Goal: Check status

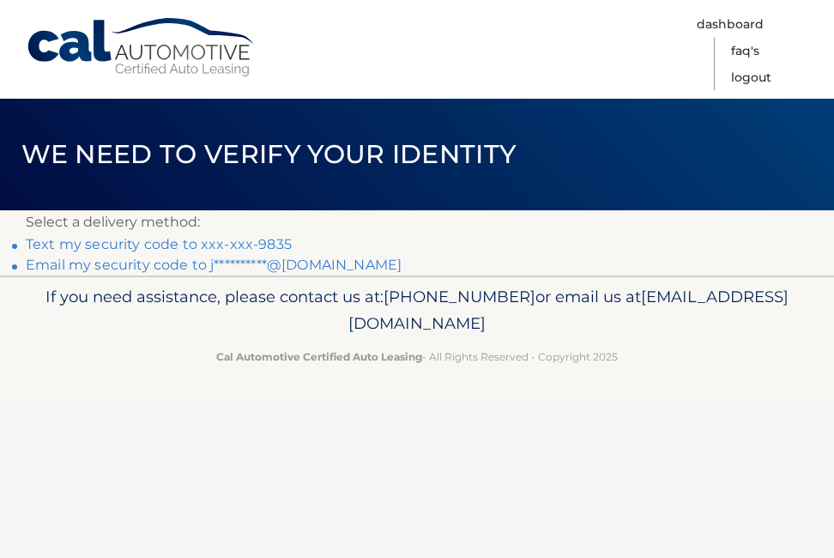
click at [162, 240] on link "Text my security code to xxx-xxx-9835" at bounding box center [159, 244] width 266 height 16
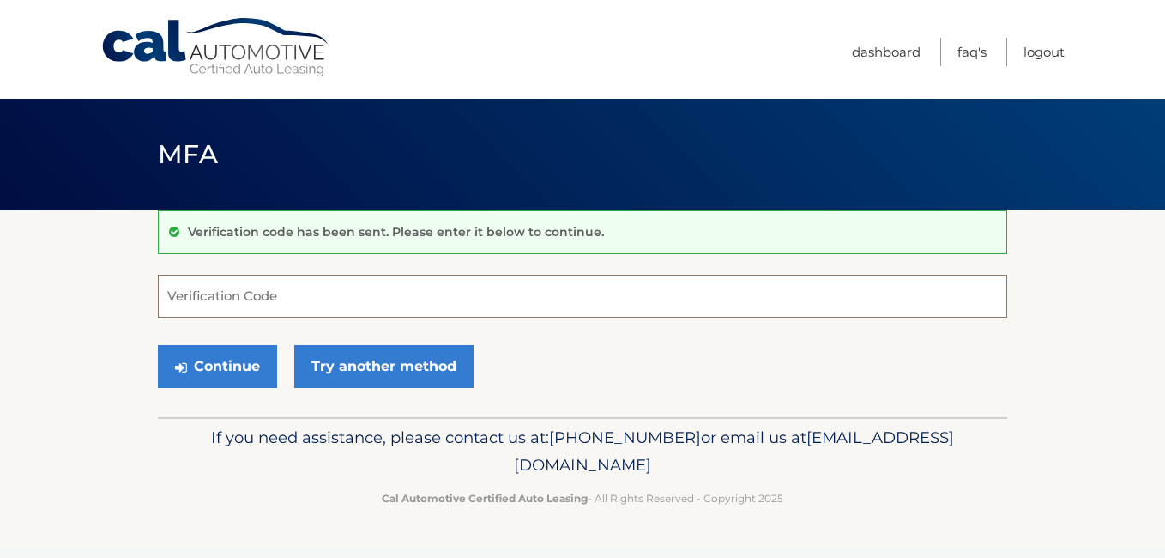
click at [246, 295] on input "Verification Code" at bounding box center [583, 296] width 850 height 43
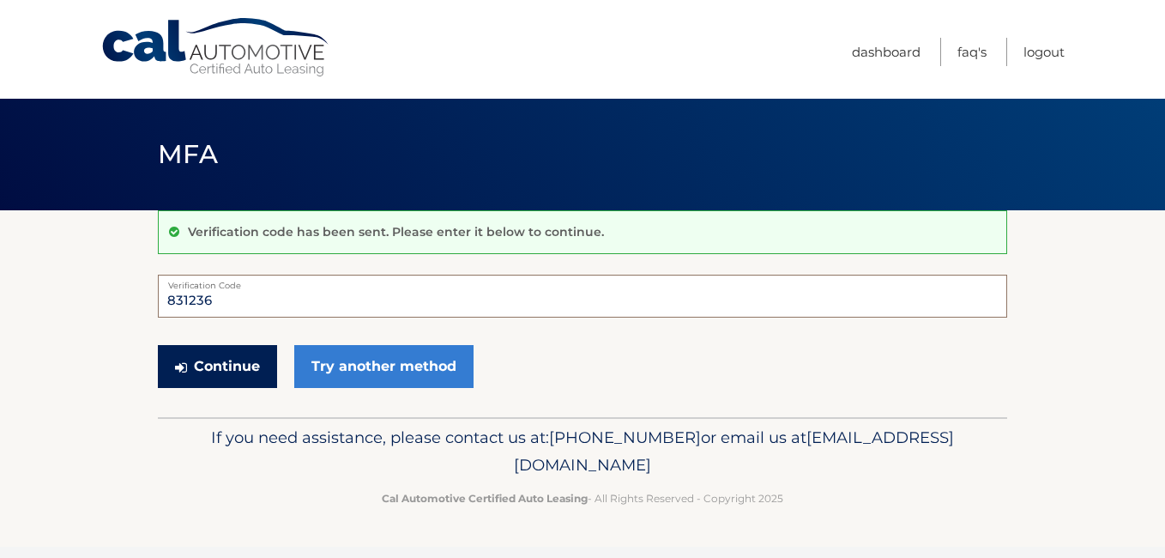
type input "831236"
click at [241, 358] on button "Continue" at bounding box center [217, 366] width 119 height 43
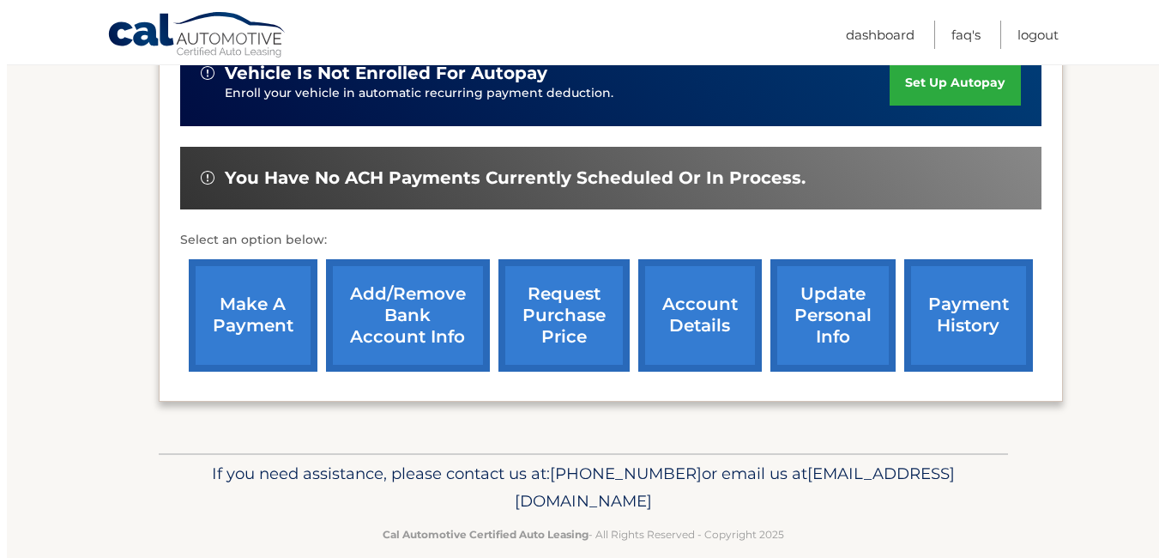
scroll to position [589, 0]
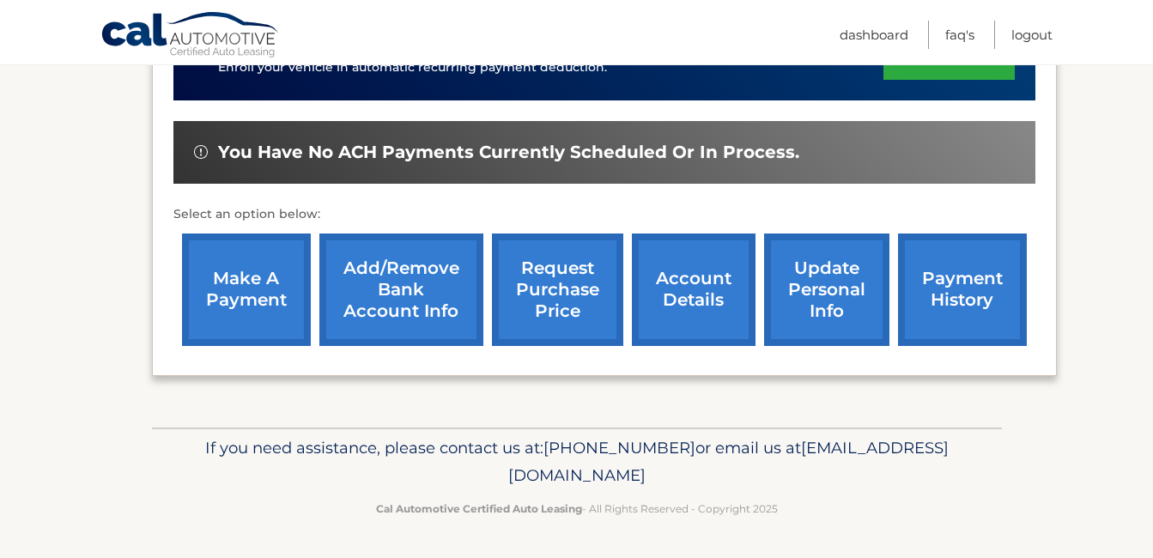
click at [539, 299] on link "request purchase price" at bounding box center [557, 289] width 131 height 112
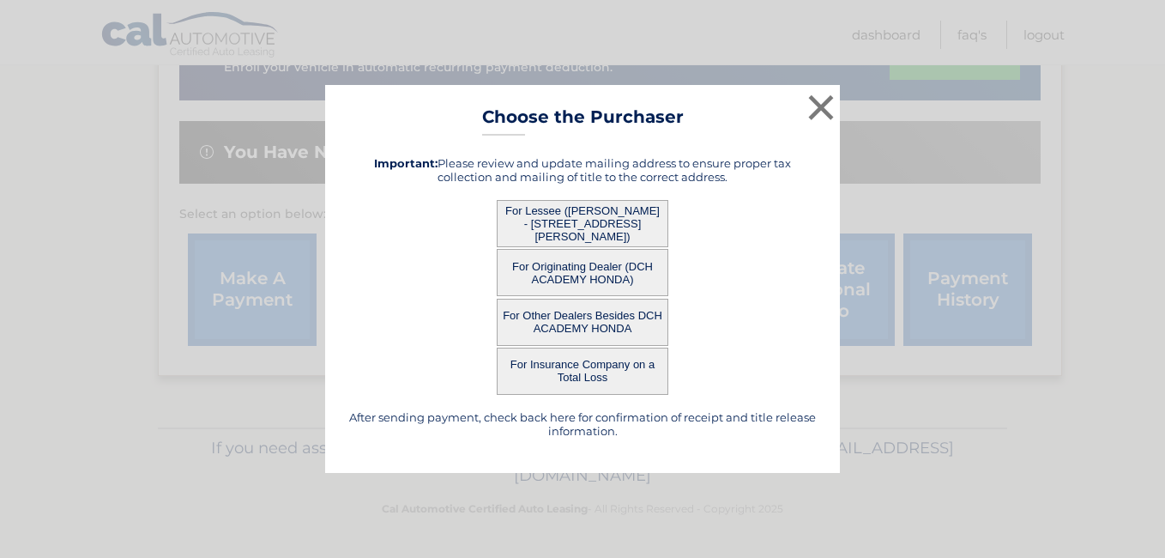
click at [615, 230] on button "For Lessee (CHRISTINE JENSEN - 555 MAIN ST, , SAYREVILLE, NJ 08872)" at bounding box center [583, 223] width 172 height 47
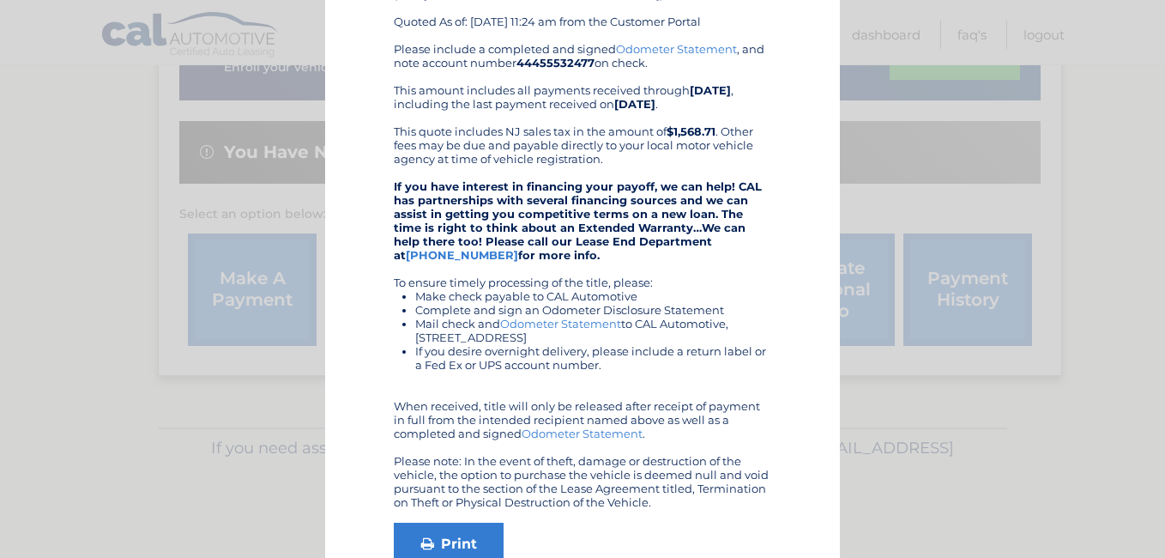
scroll to position [274, 0]
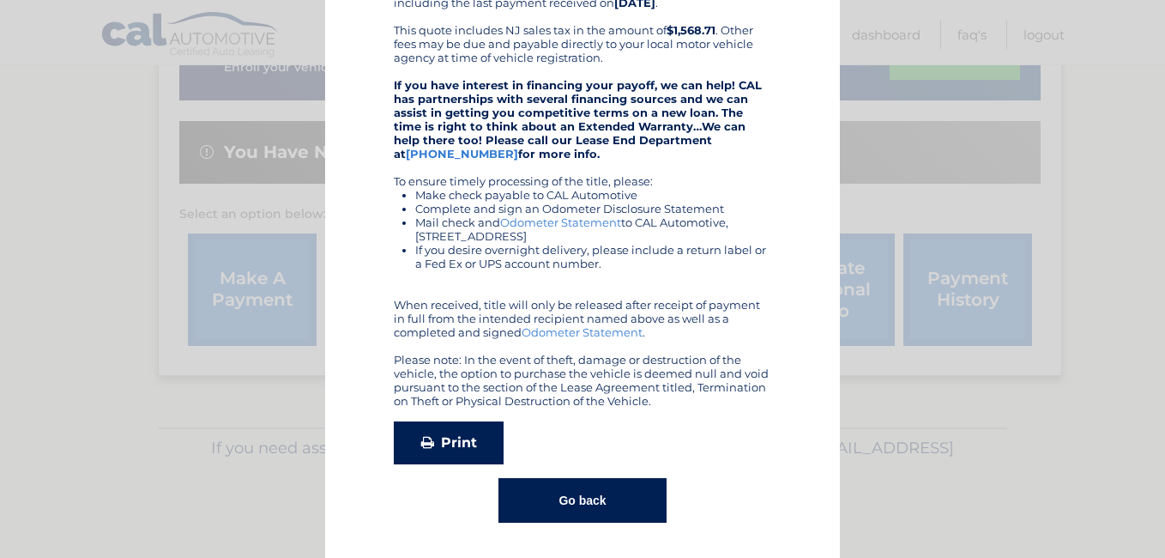
click at [440, 439] on link "Print" at bounding box center [449, 442] width 110 height 43
click at [571, 495] on button "Go back" at bounding box center [582, 500] width 167 height 45
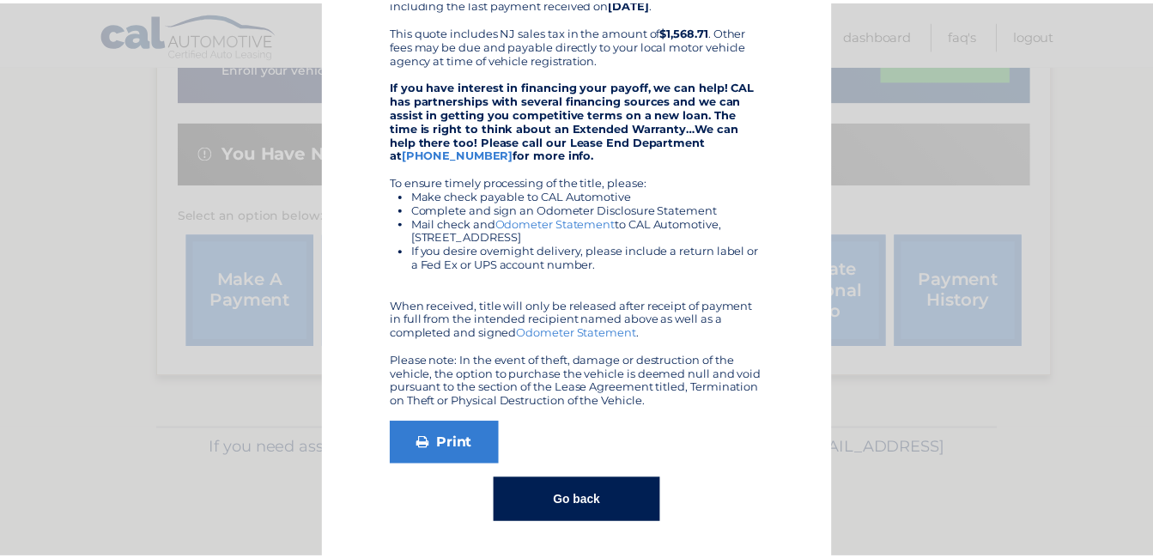
scroll to position [0, 0]
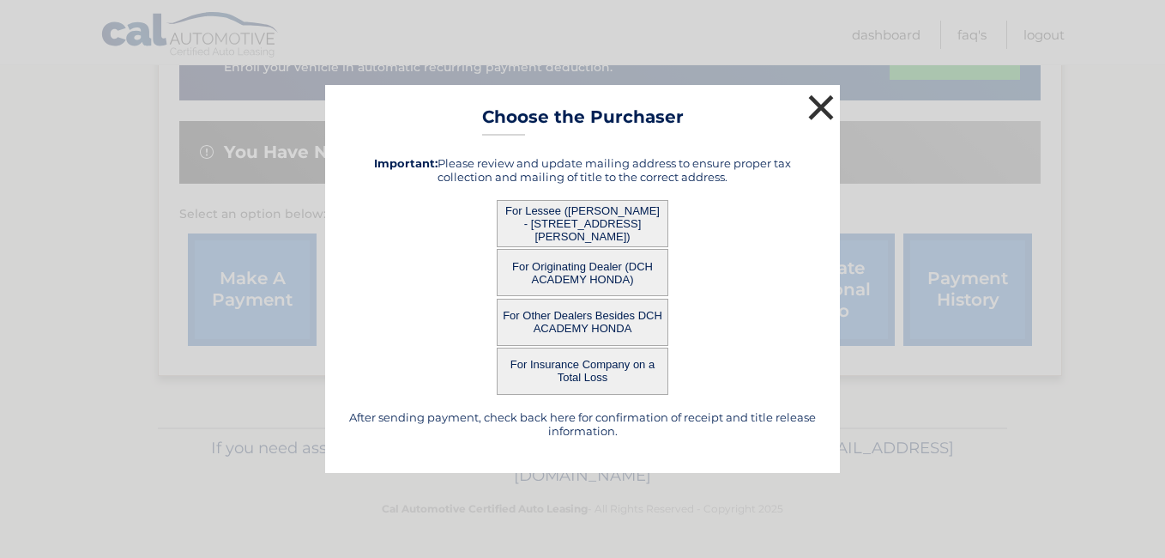
click at [815, 94] on button "×" at bounding box center [821, 107] width 34 height 34
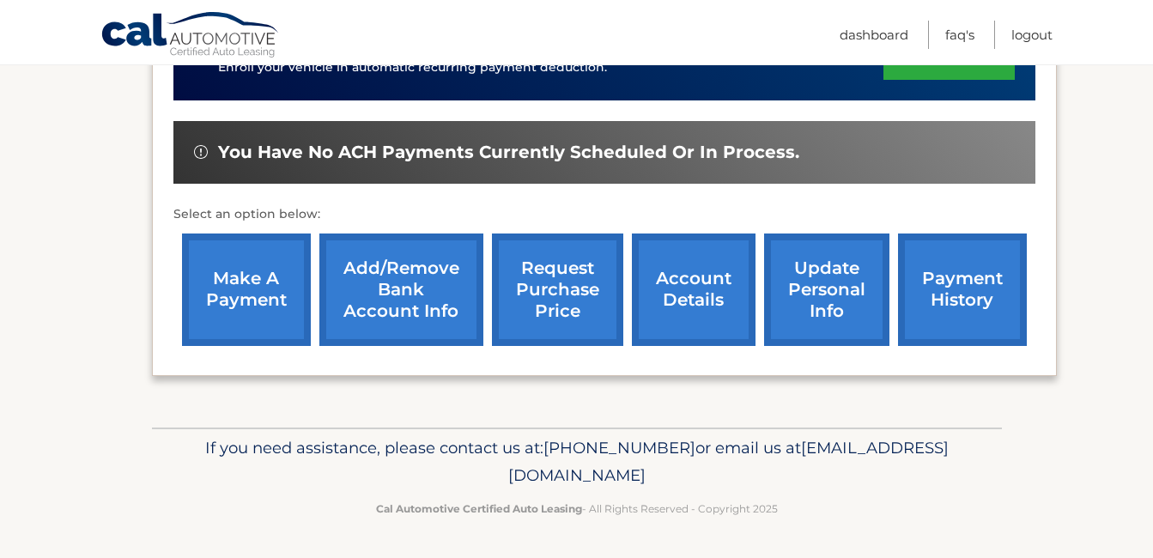
click at [690, 288] on link "account details" at bounding box center [694, 289] width 124 height 112
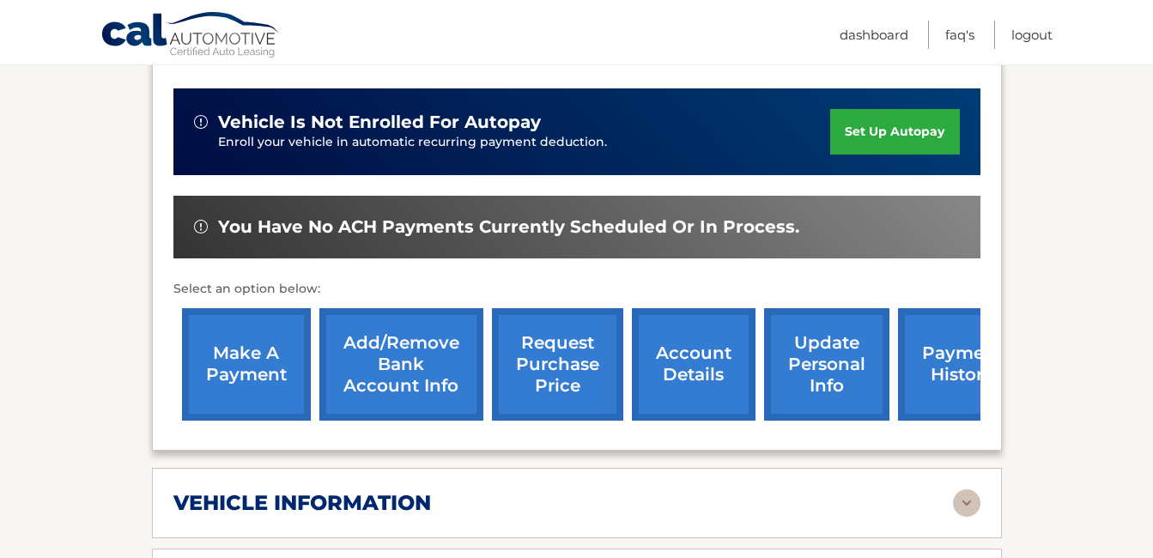
scroll to position [429, 0]
